Goal: Task Accomplishment & Management: Use online tool/utility

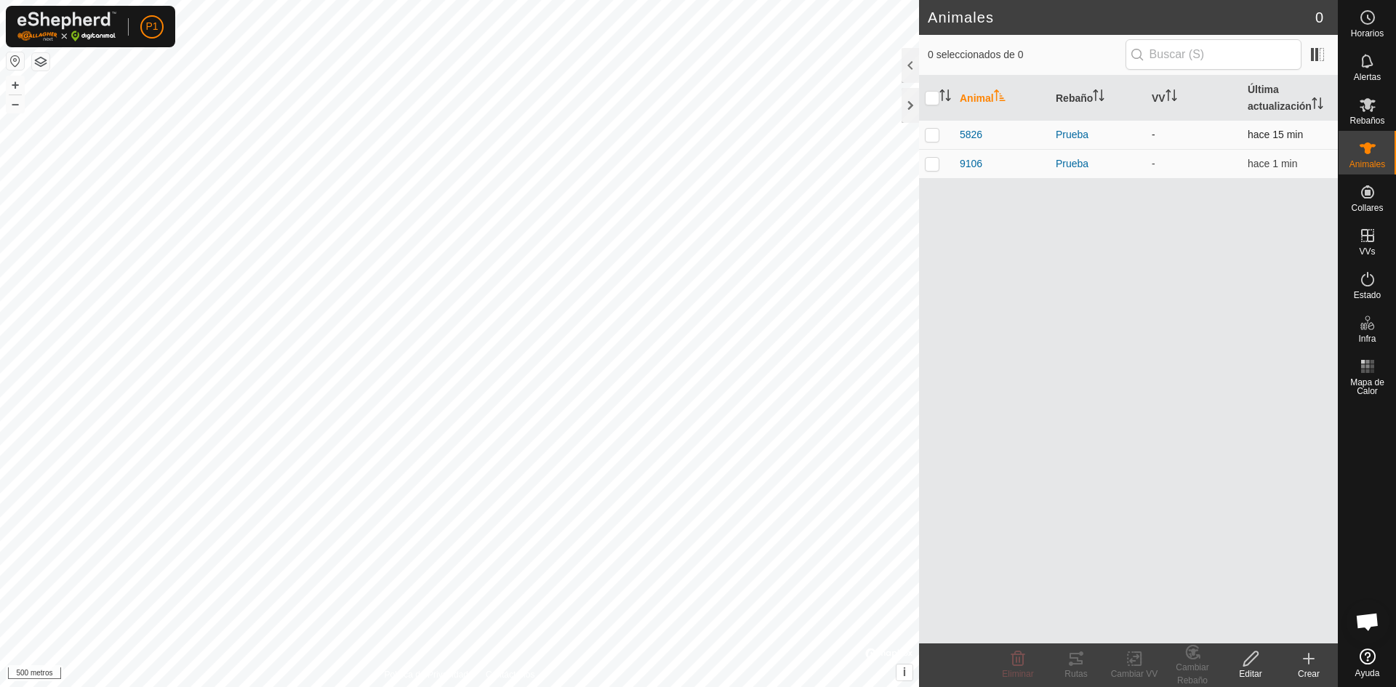
click at [934, 135] on p-checkbox at bounding box center [932, 135] width 15 height 12
checkbox input "true"
click at [930, 168] on p-tablecheckbox at bounding box center [932, 164] width 15 height 12
checkbox input "true"
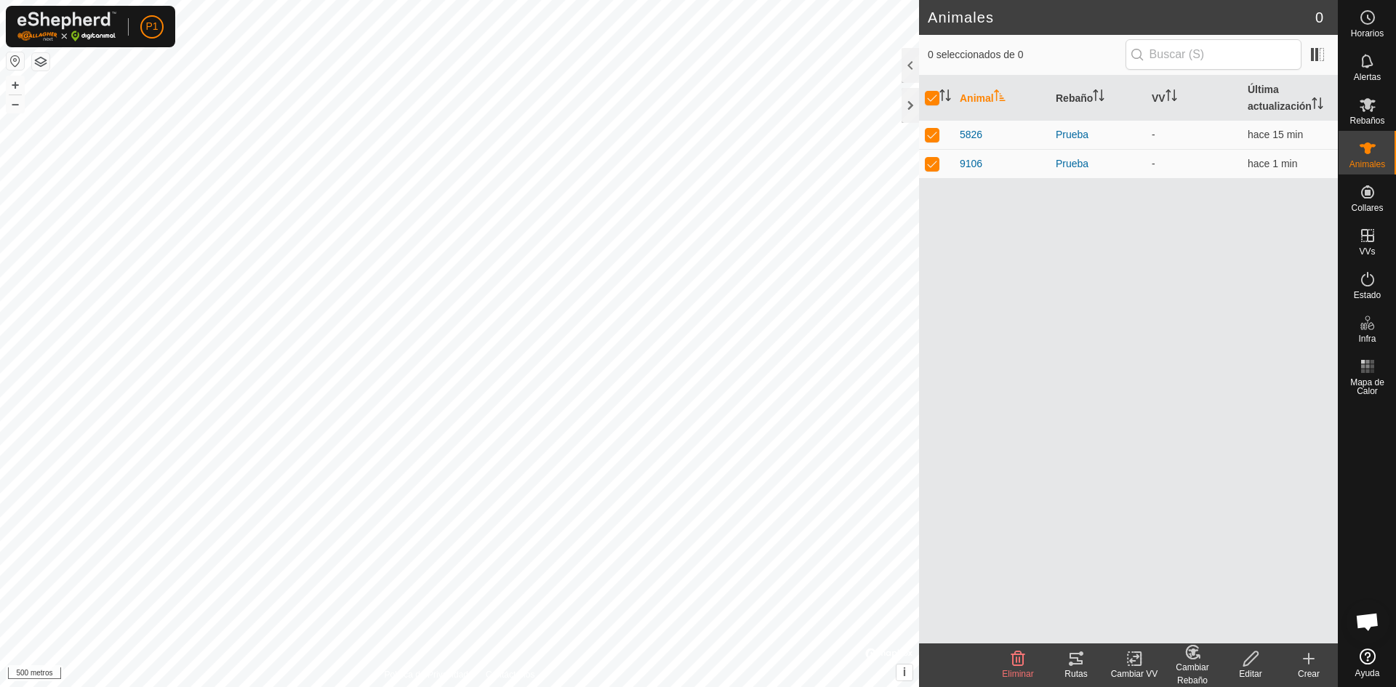
click at [1087, 677] on font "Rutas" at bounding box center [1075, 674] width 23 height 10
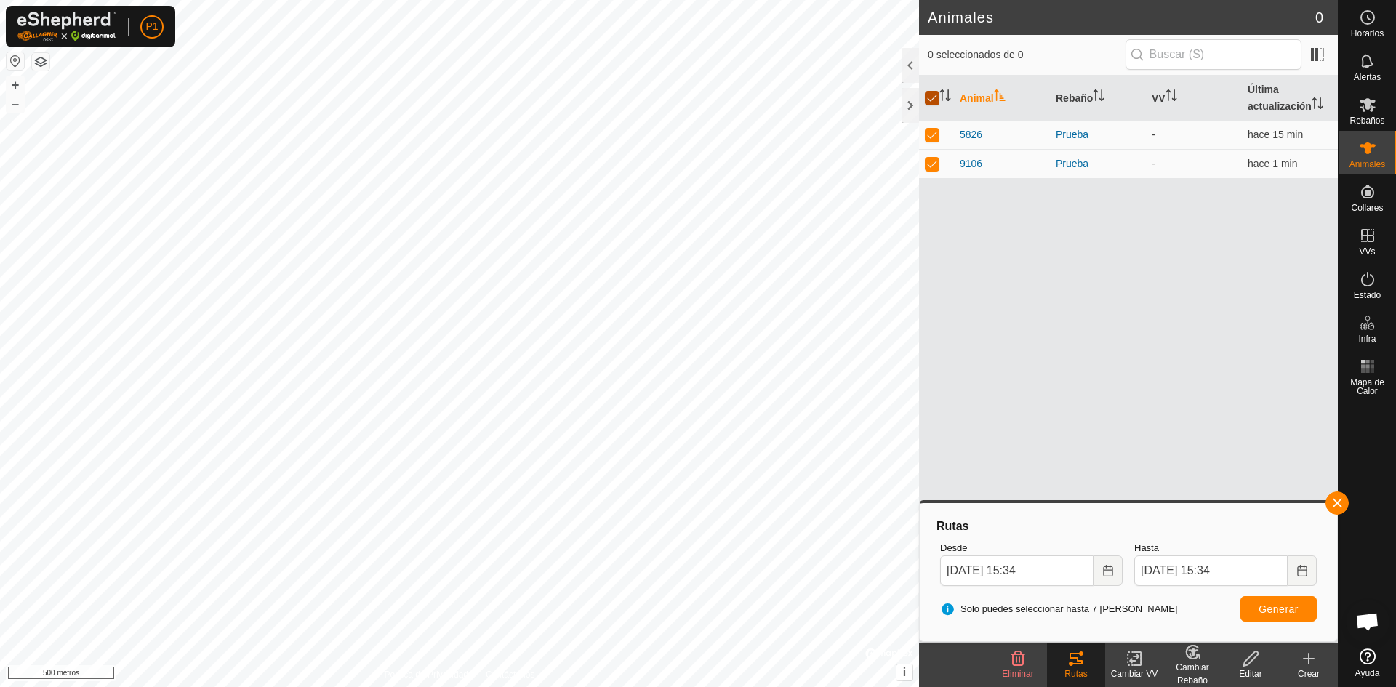
click at [930, 96] on input "checkbox" at bounding box center [932, 98] width 15 height 15
checkbox input "false"
click at [914, 102] on div at bounding box center [909, 105] width 17 height 35
